Goal: Information Seeking & Learning: Learn about a topic

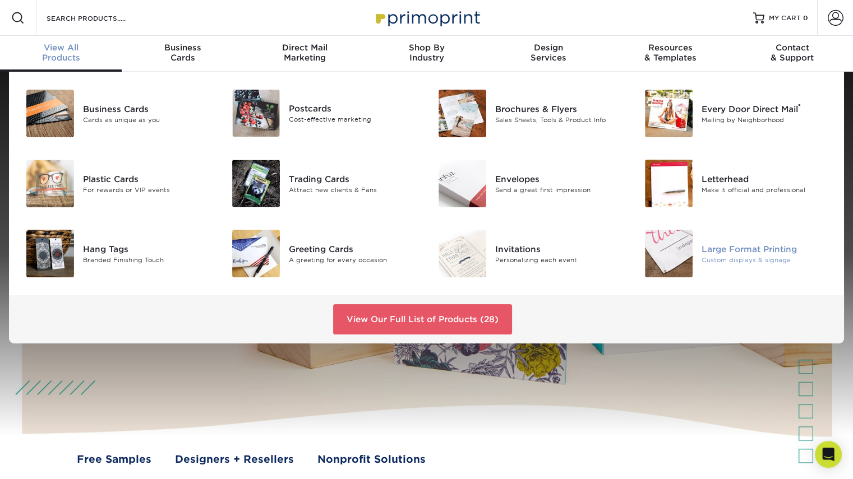
click at [737, 253] on div "Large Format Printing" at bounding box center [766, 249] width 129 height 12
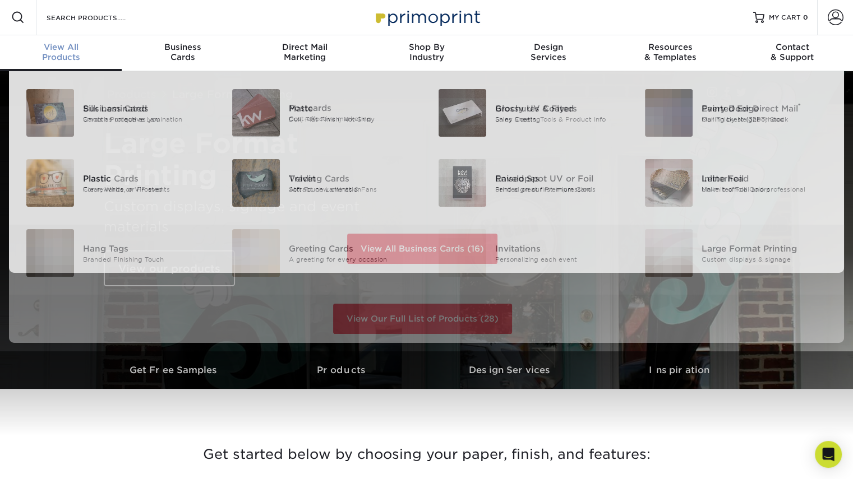
scroll to position [1, 0]
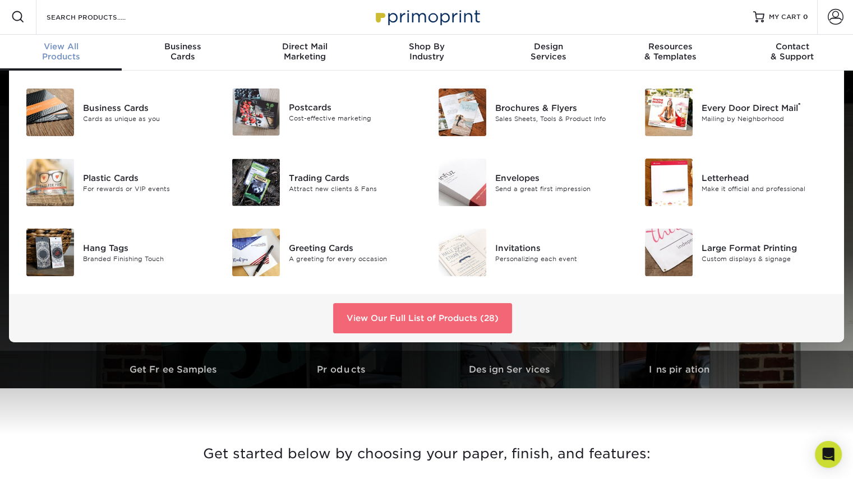
click at [372, 307] on link "View Our Full List of Products (28)" at bounding box center [422, 318] width 179 height 30
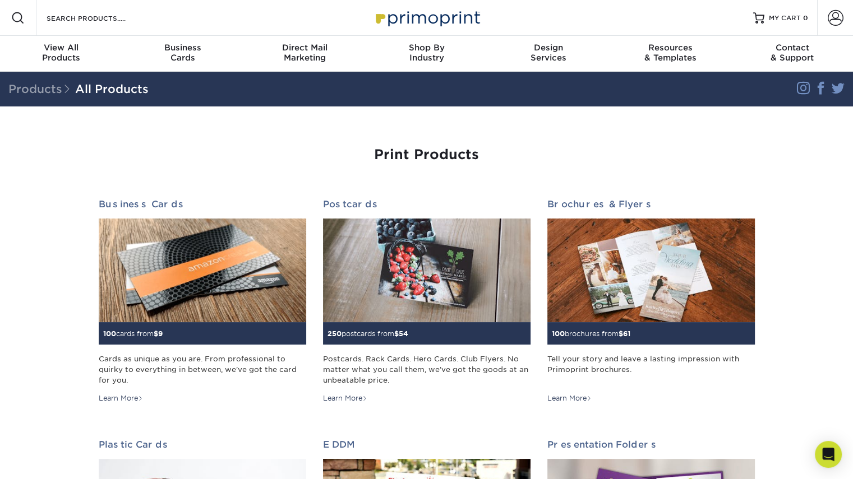
click at [173, 24] on div "Resources Menu Search Products Account SIGN IN CREATE AN ACCOUNT forgot passwor…" at bounding box center [426, 18] width 853 height 36
click at [111, 18] on input "Search Products" at bounding box center [99, 17] width 109 height 13
click at [111, 18] on input "ca" at bounding box center [99, 17] width 109 height 13
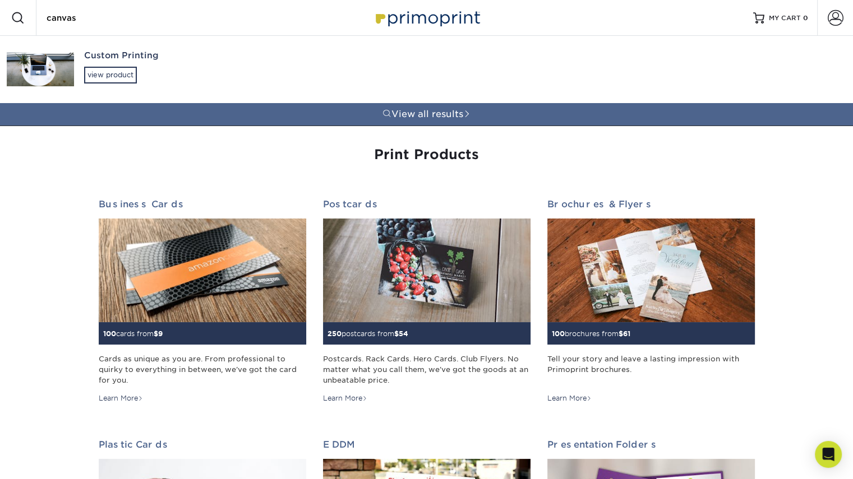
type input "canvas"
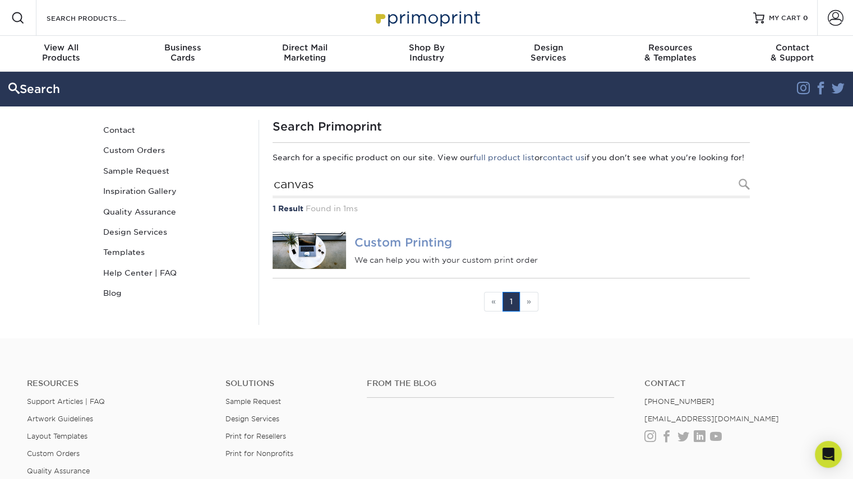
click at [411, 250] on h4 "Custom Printing" at bounding box center [551, 242] width 395 height 13
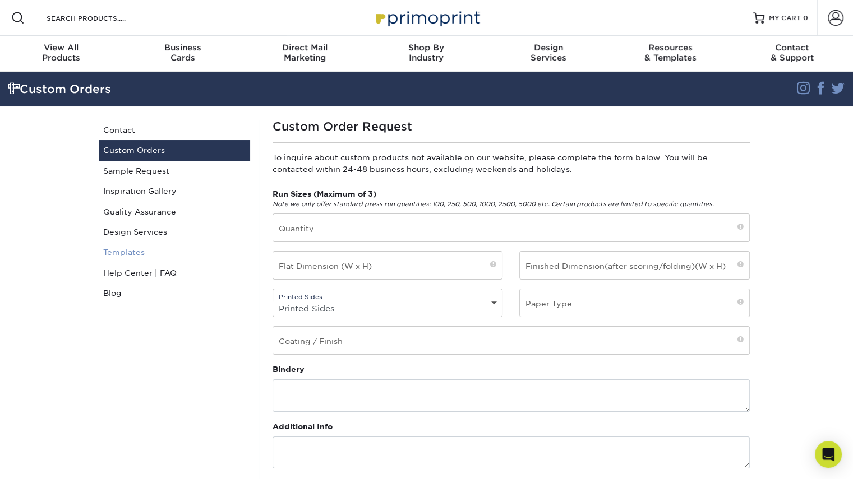
click at [131, 253] on link "Templates" at bounding box center [174, 252] width 151 height 20
